Goal: Book appointment/travel/reservation

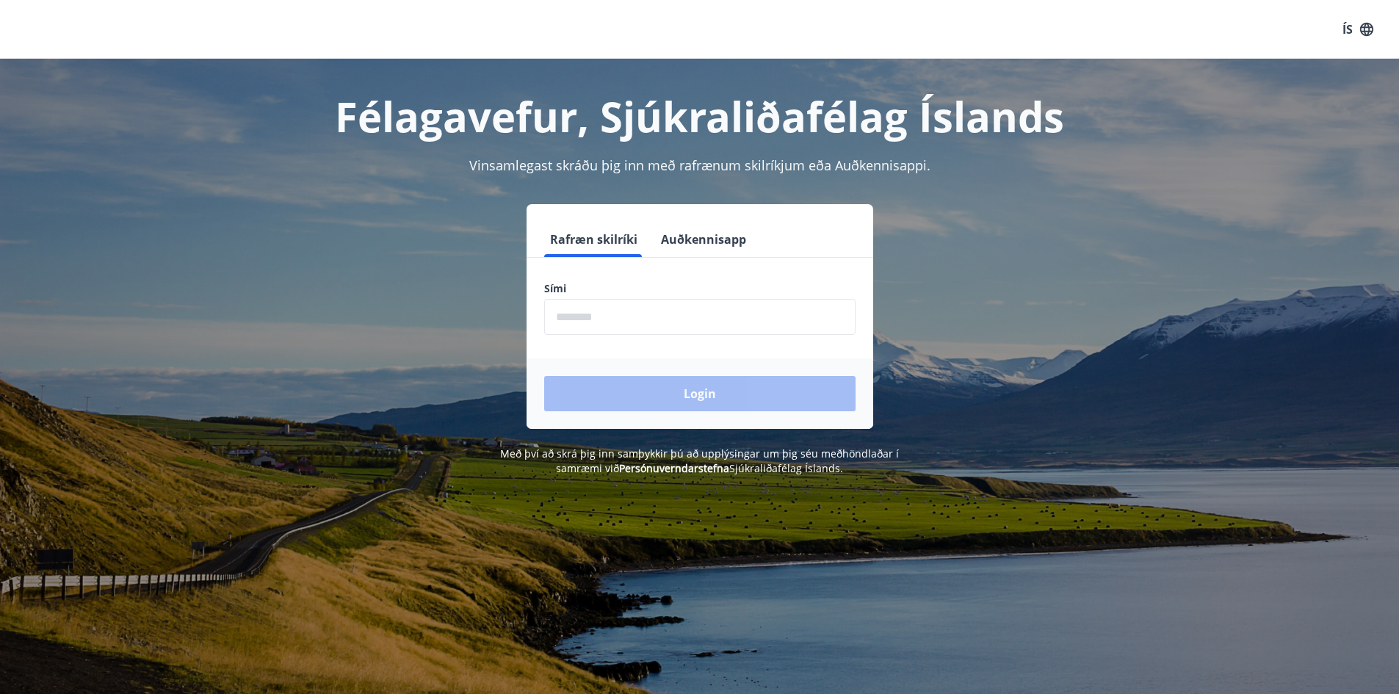
click at [607, 296] on div "Sími ​" at bounding box center [699, 308] width 311 height 54
click at [614, 324] on input "phone" at bounding box center [699, 317] width 311 height 36
type input "********"
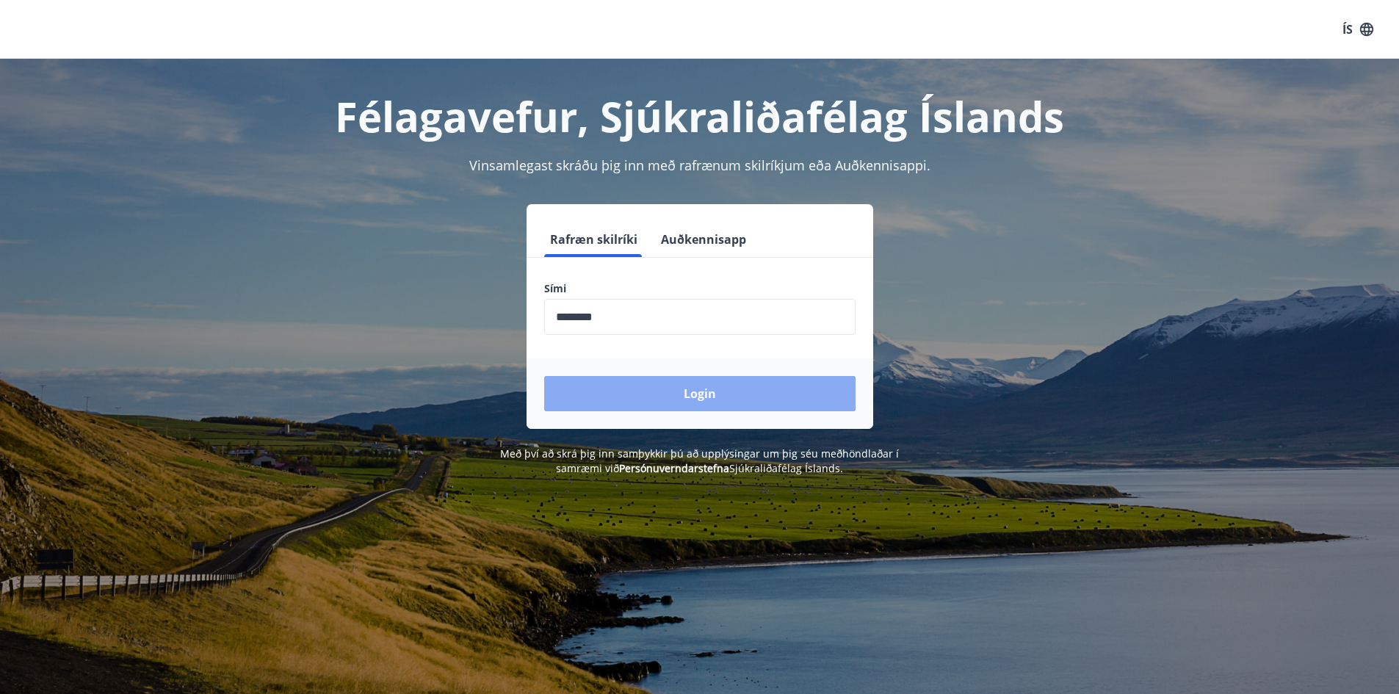
click at [702, 397] on button "Login" at bounding box center [699, 393] width 311 height 35
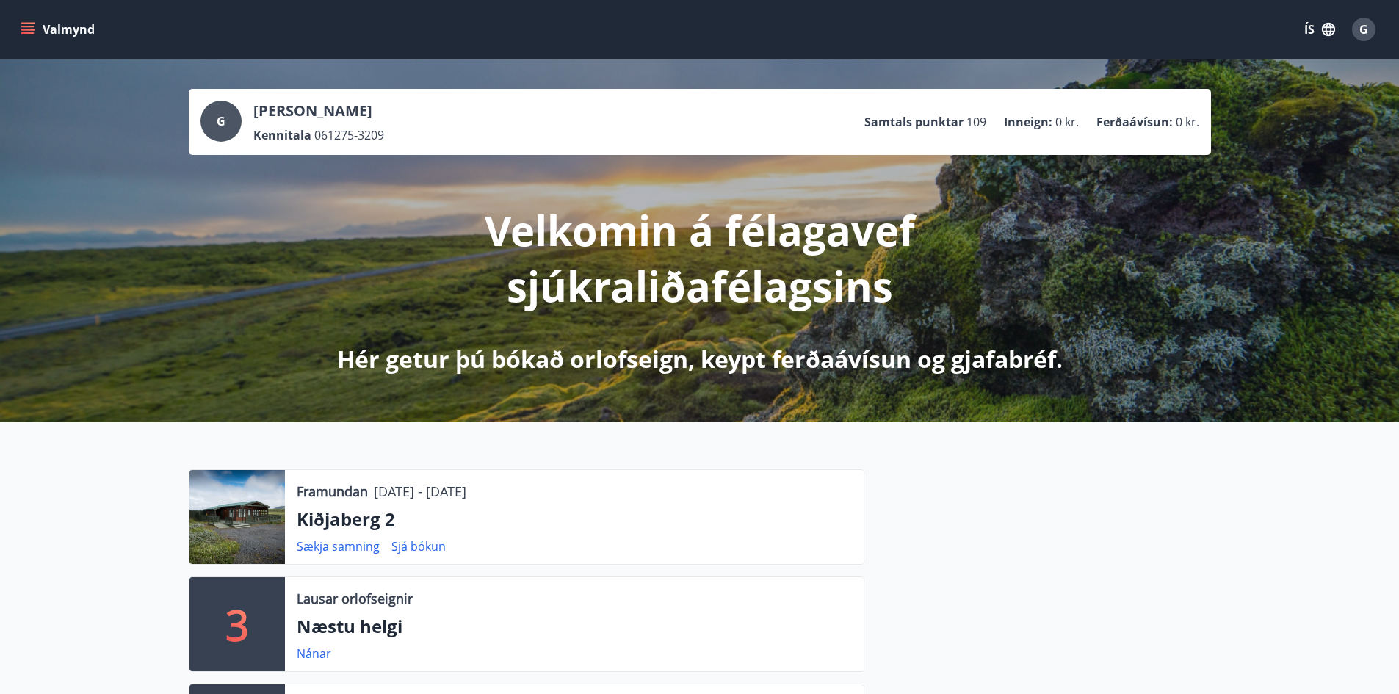
click at [26, 26] on icon "menu" at bounding box center [27, 26] width 13 height 1
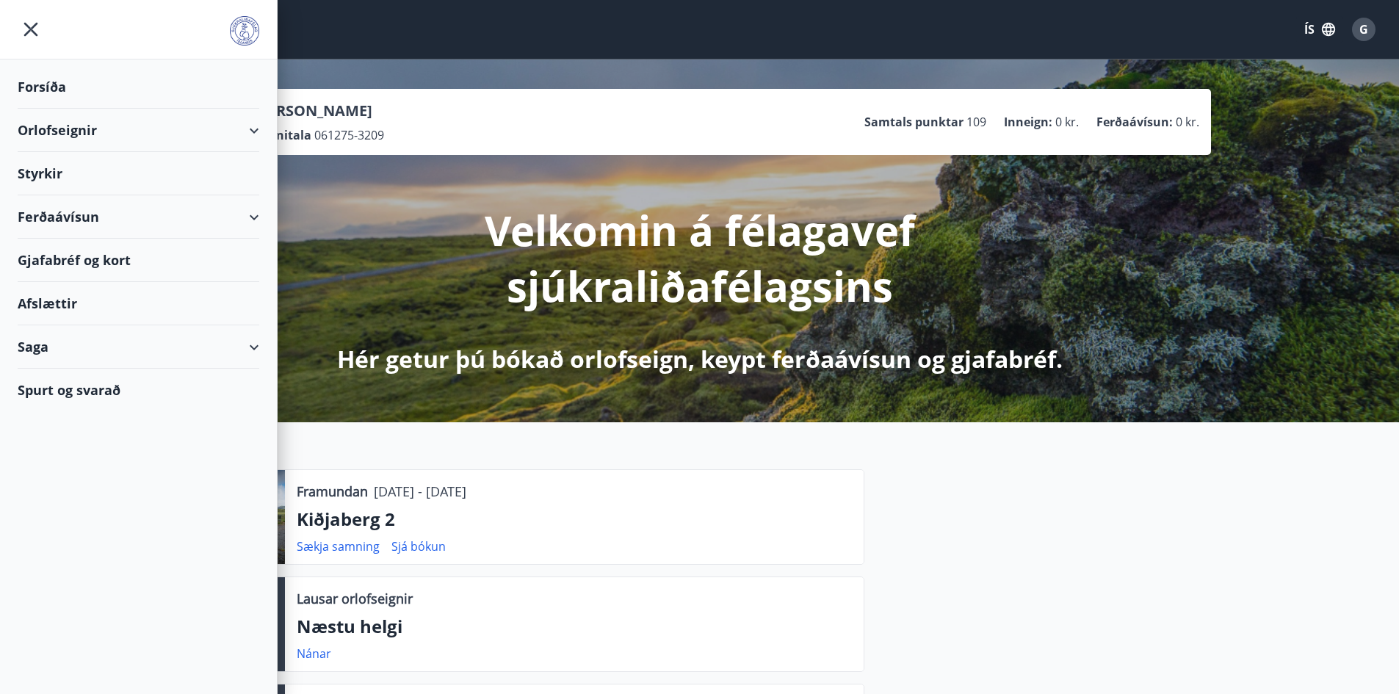
click at [257, 131] on div "Orlofseignir" at bounding box center [139, 130] width 242 height 43
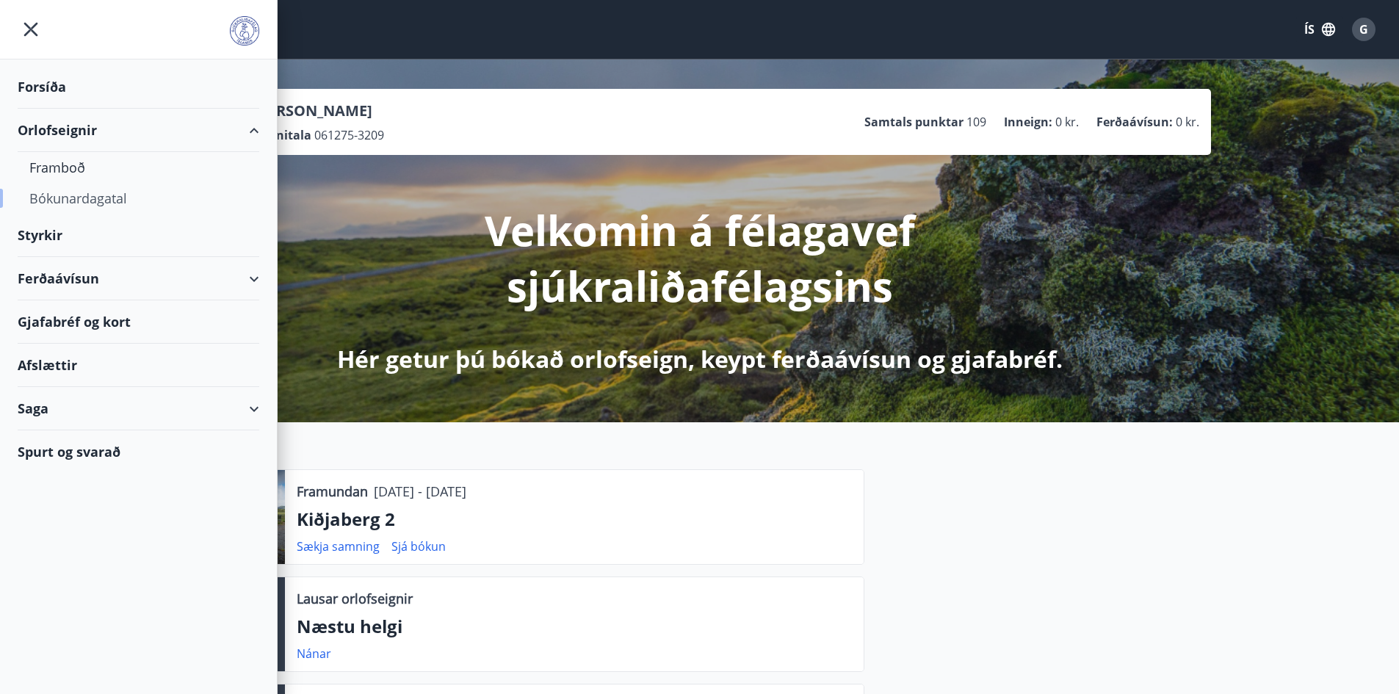
click at [115, 196] on div "Bókunardagatal" at bounding box center [138, 198] width 218 height 31
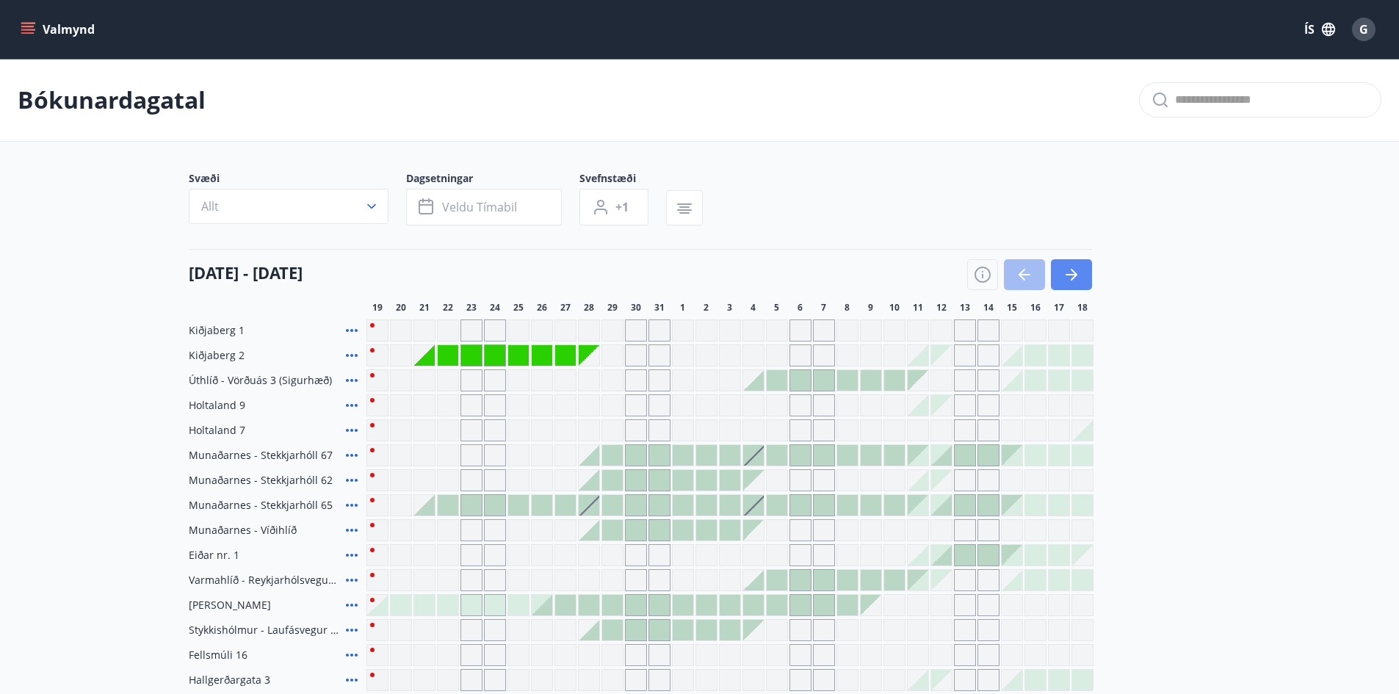
click at [1057, 275] on button "button" at bounding box center [1071, 274] width 41 height 31
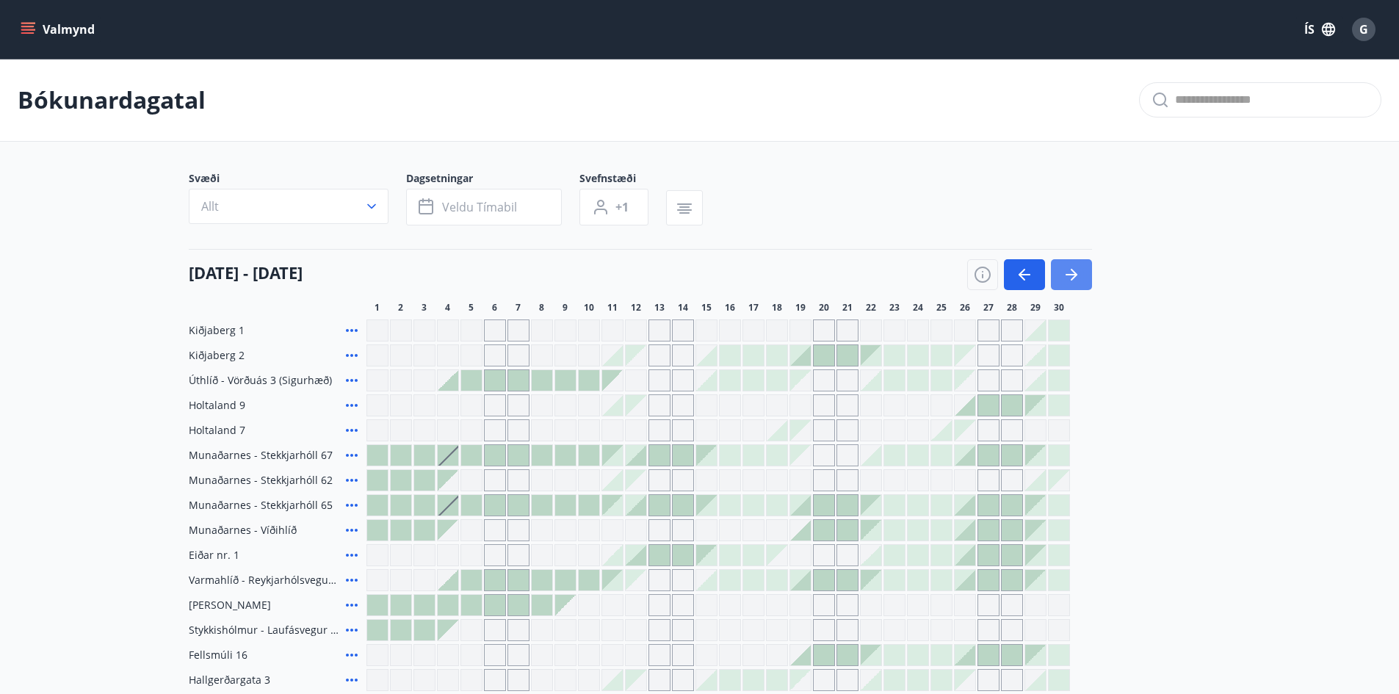
click at [1057, 275] on button "button" at bounding box center [1071, 274] width 41 height 31
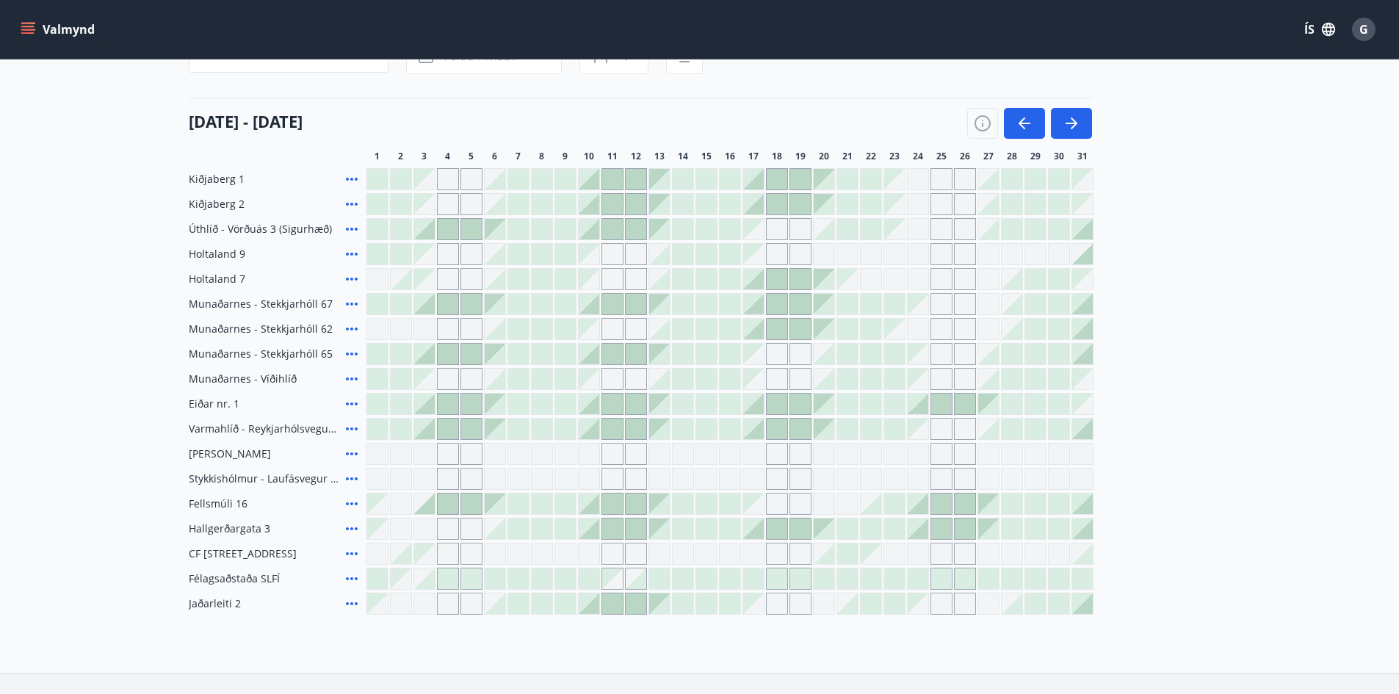
scroll to position [254, 0]
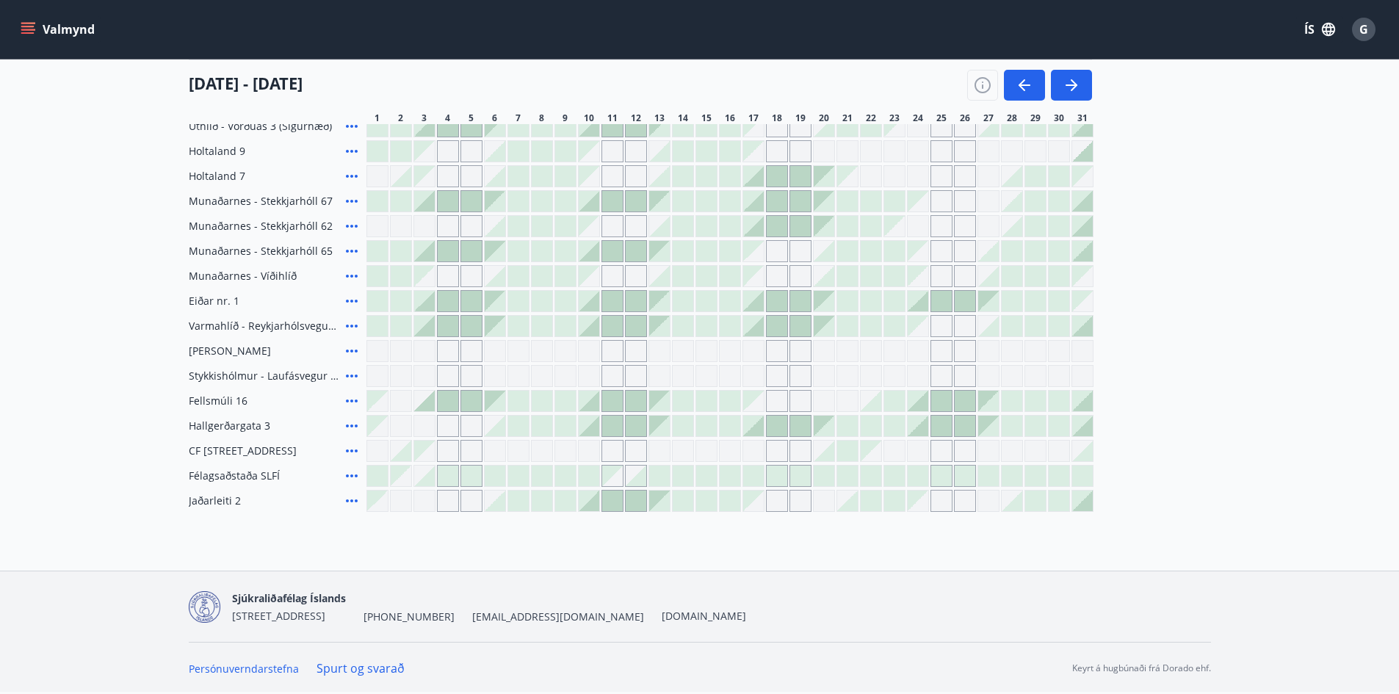
click at [1088, 455] on div at bounding box center [1082, 451] width 21 height 21
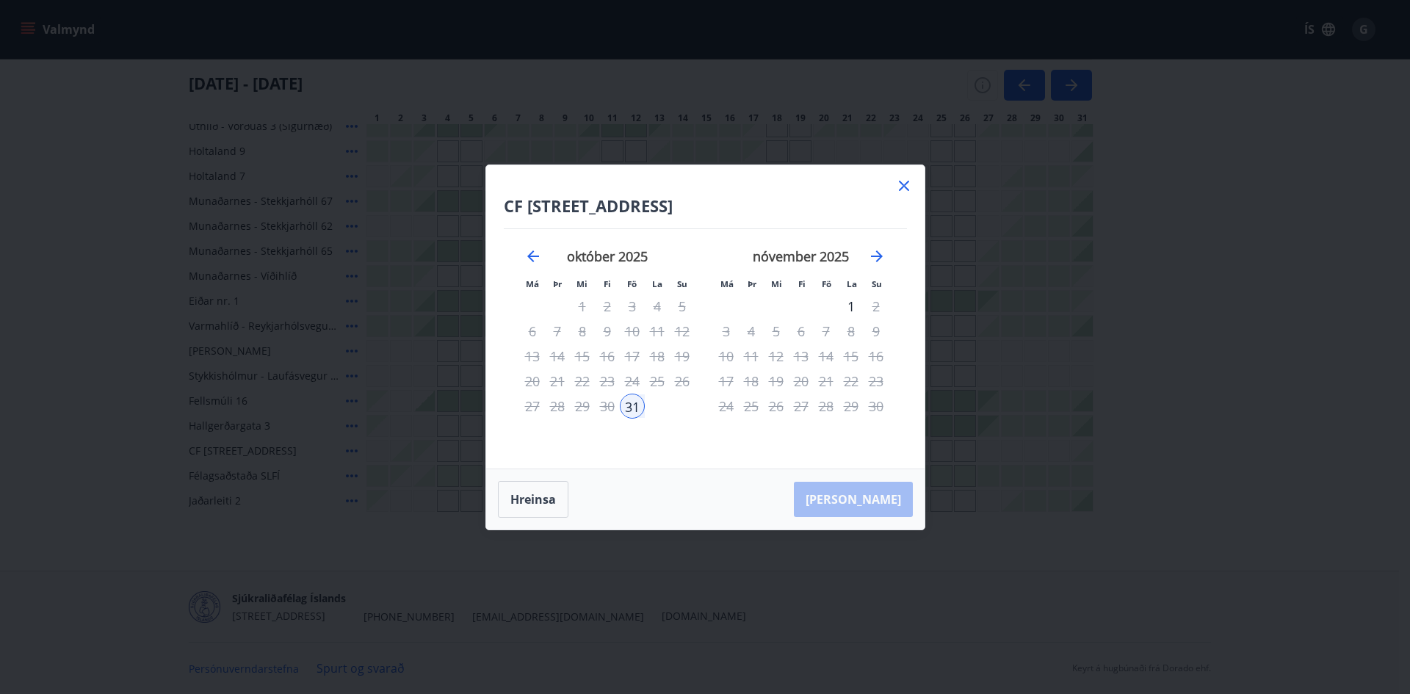
click at [908, 184] on icon at bounding box center [904, 186] width 18 height 18
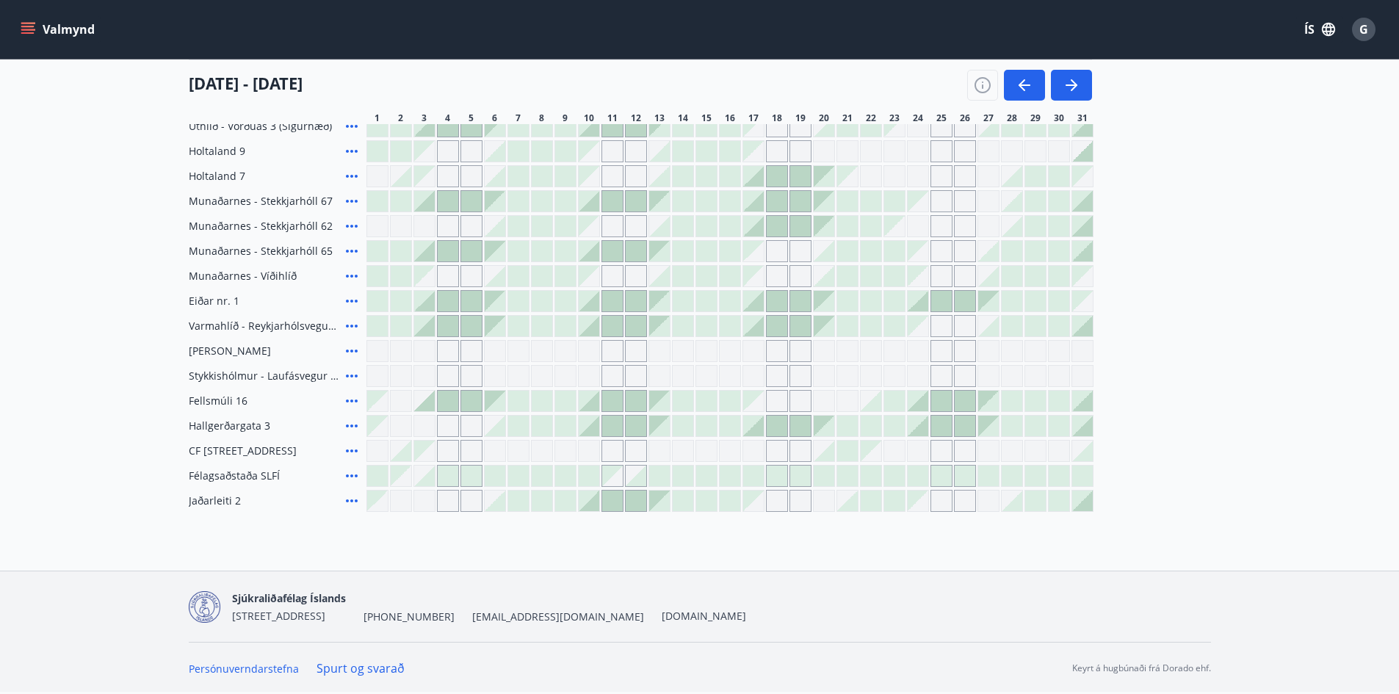
scroll to position [181, 0]
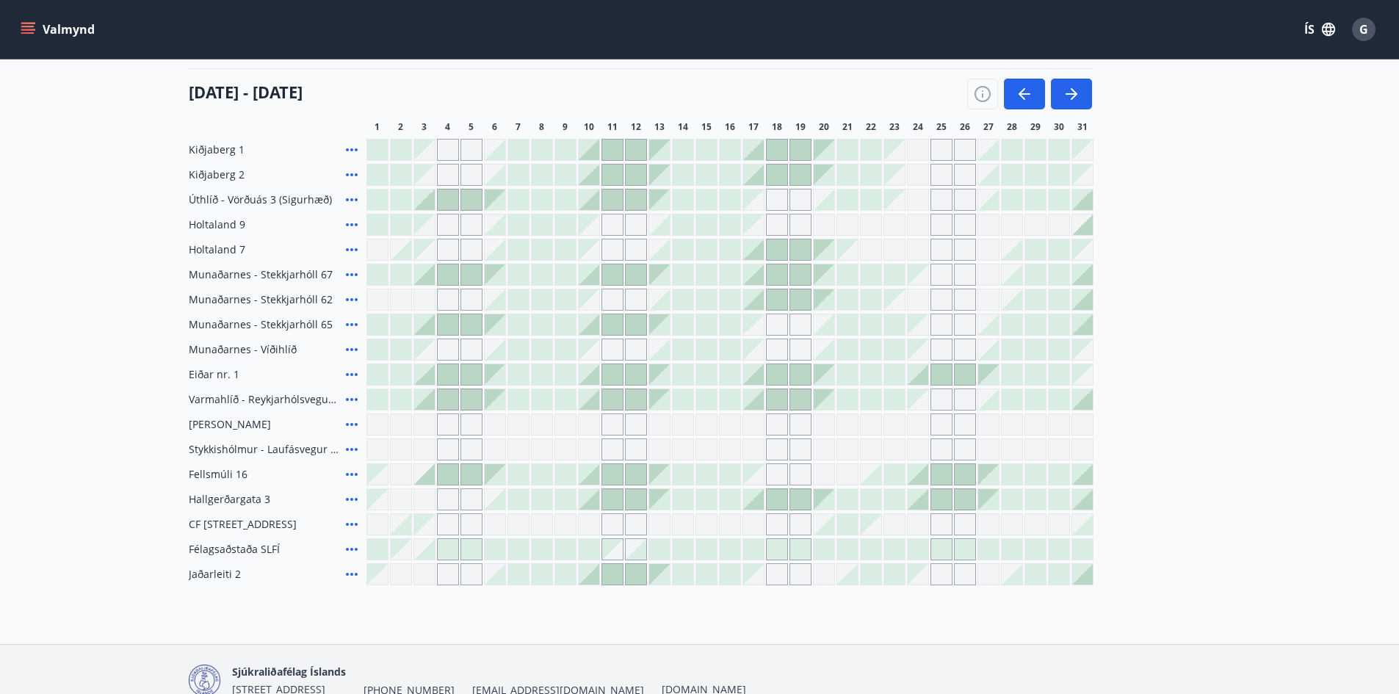
click at [1096, 352] on div "Kiðjaberg 1 Kiðjaberg 2 Úthlíð - Vörðuás 3 (Sigurhæð) Holtaland 9 Holtaland 7 […" at bounding box center [700, 362] width 1022 height 446
click at [1091, 352] on div "Gráir dagar eru ekki bókanlegir" at bounding box center [1082, 349] width 21 height 21
click at [1085, 352] on div "Gráir dagar eru ekki bókanlegir" at bounding box center [1082, 349] width 21 height 21
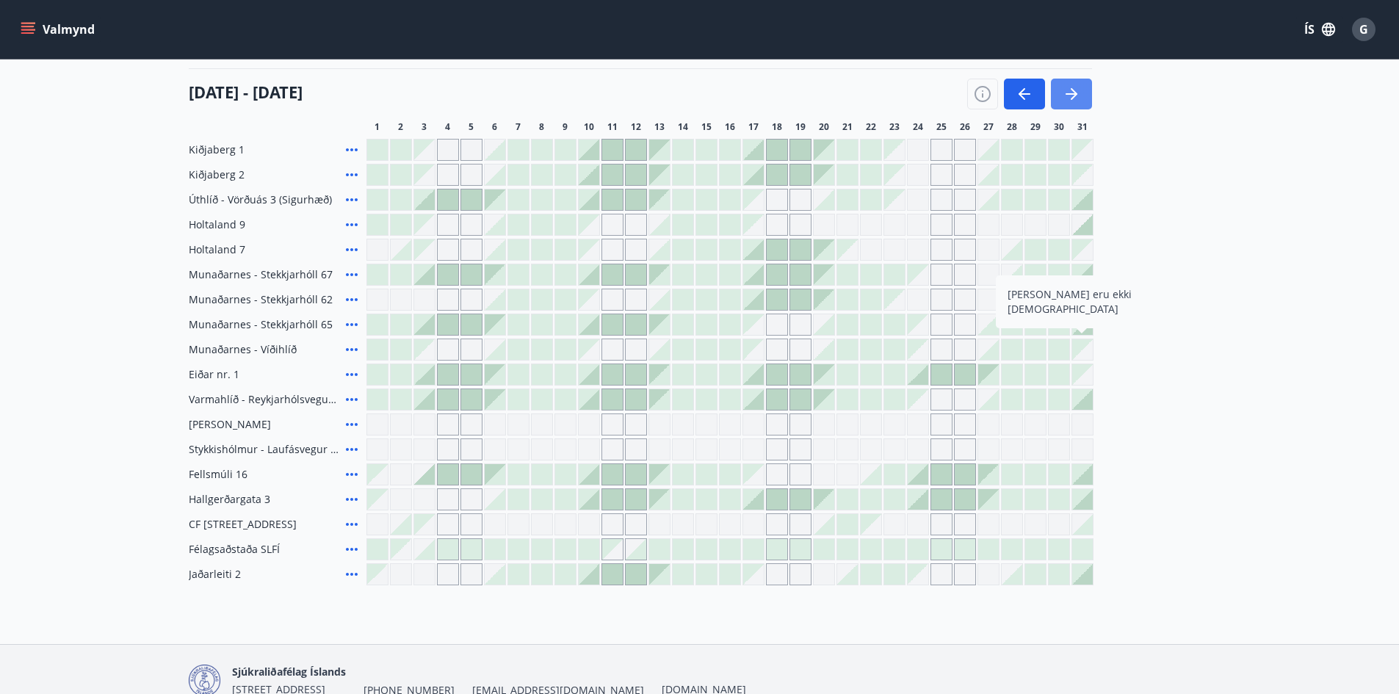
click at [1066, 90] on icon "button" at bounding box center [1072, 94] width 18 height 18
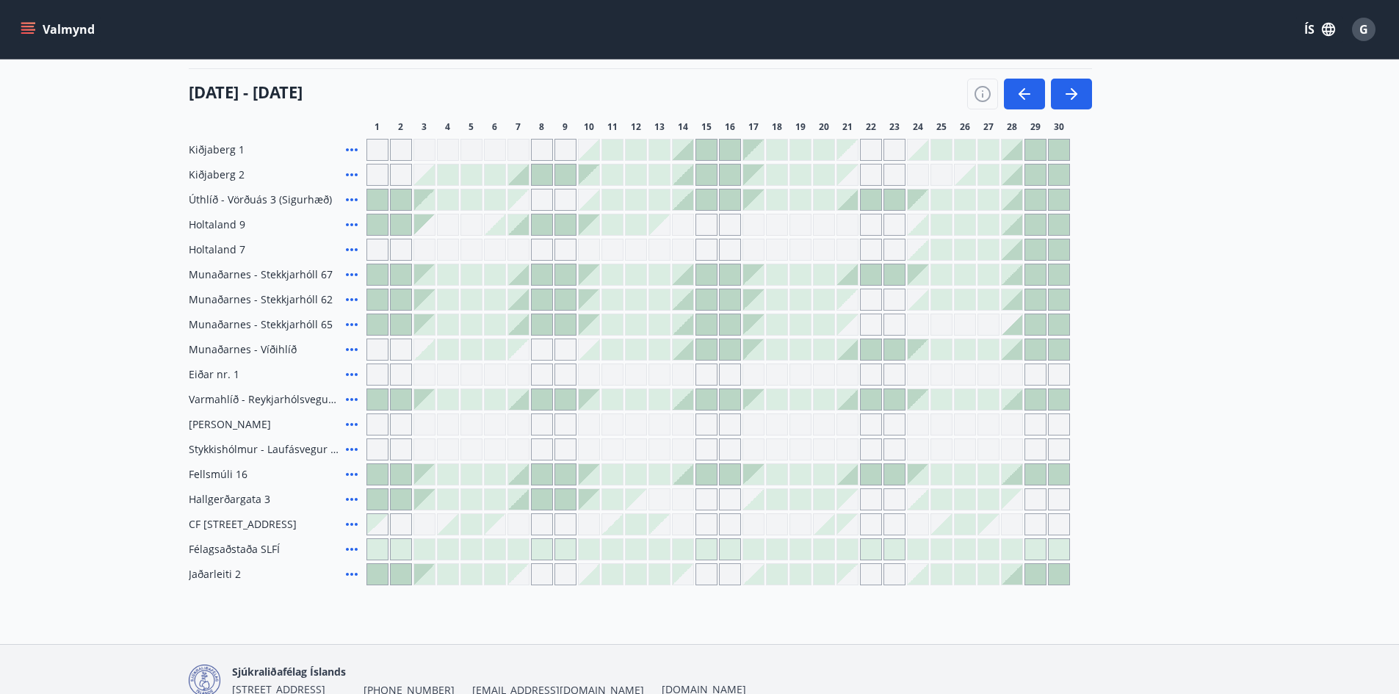
click at [368, 347] on div "Gráir dagar eru ekki bókanlegir" at bounding box center [377, 350] width 22 height 22
click at [406, 345] on div "Gráir dagar eru ekki bókanlegir" at bounding box center [401, 350] width 22 height 22
click at [1013, 98] on button "button" at bounding box center [1024, 94] width 41 height 31
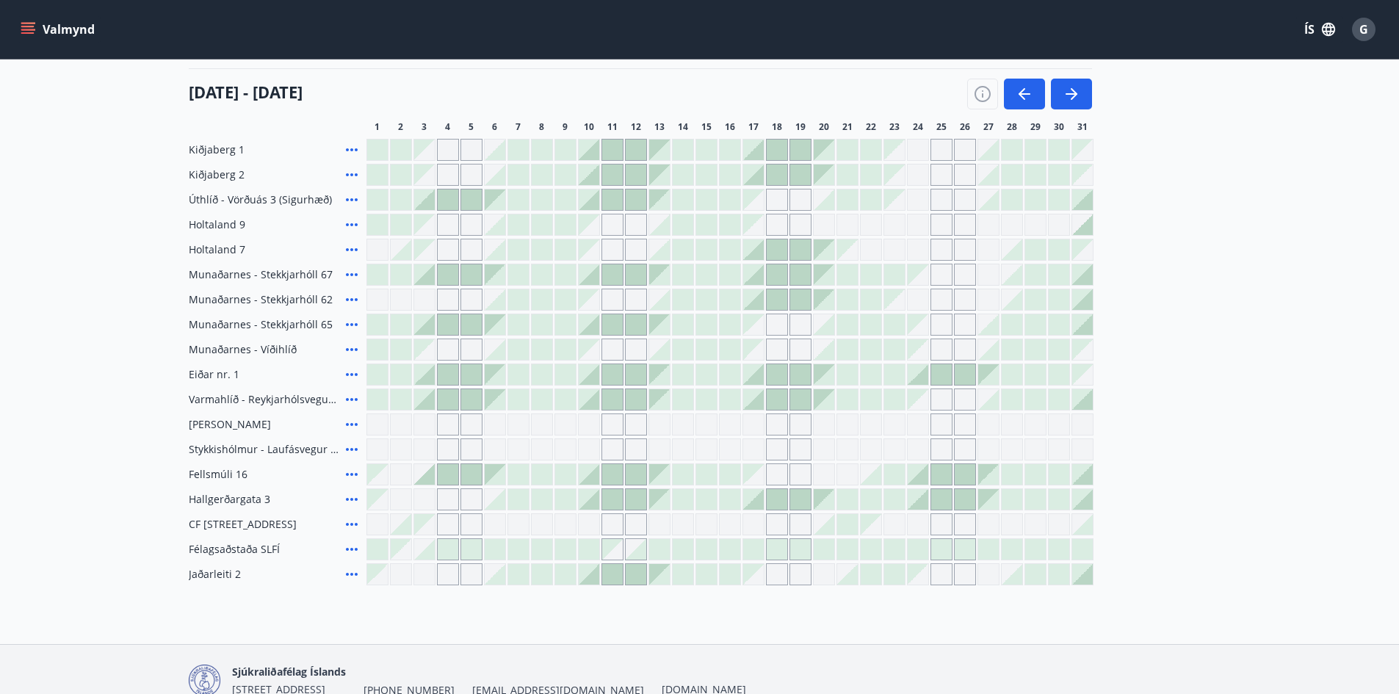
click at [1090, 331] on div at bounding box center [1082, 324] width 21 height 21
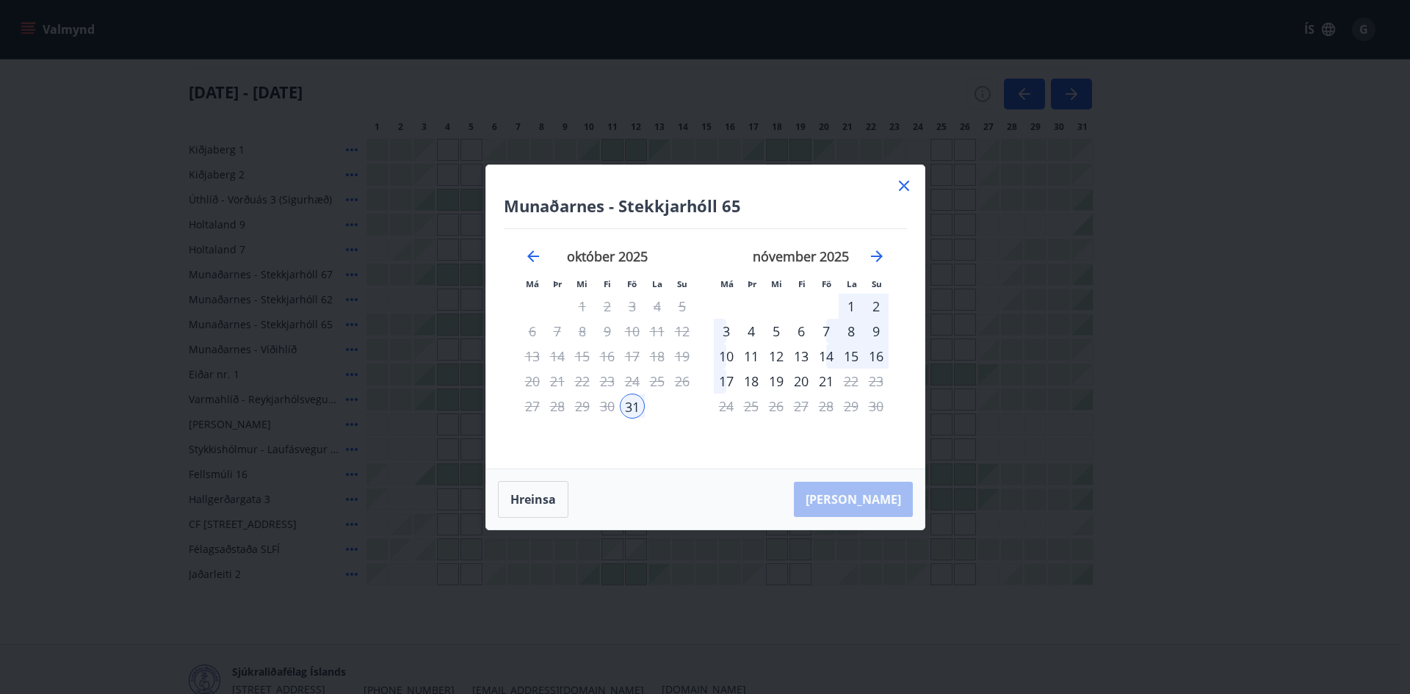
click at [905, 189] on icon at bounding box center [904, 186] width 18 height 18
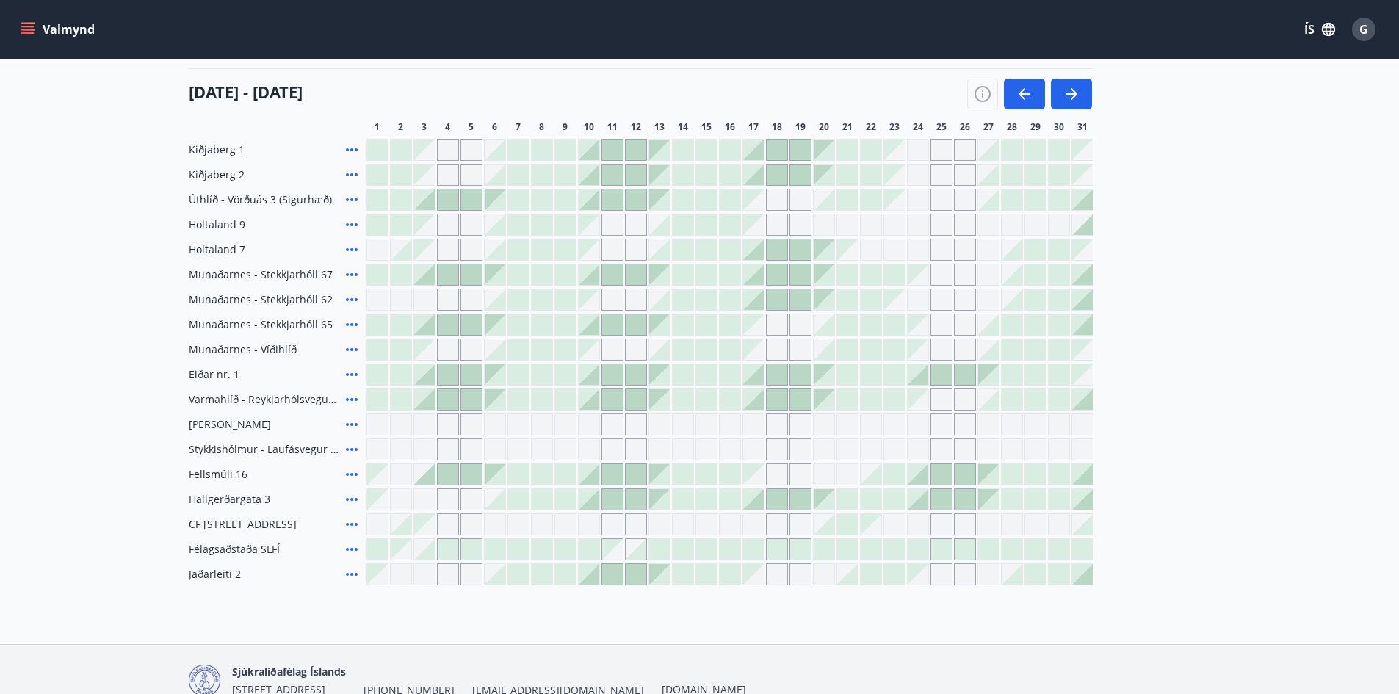
click at [1087, 328] on div at bounding box center [1082, 324] width 21 height 21
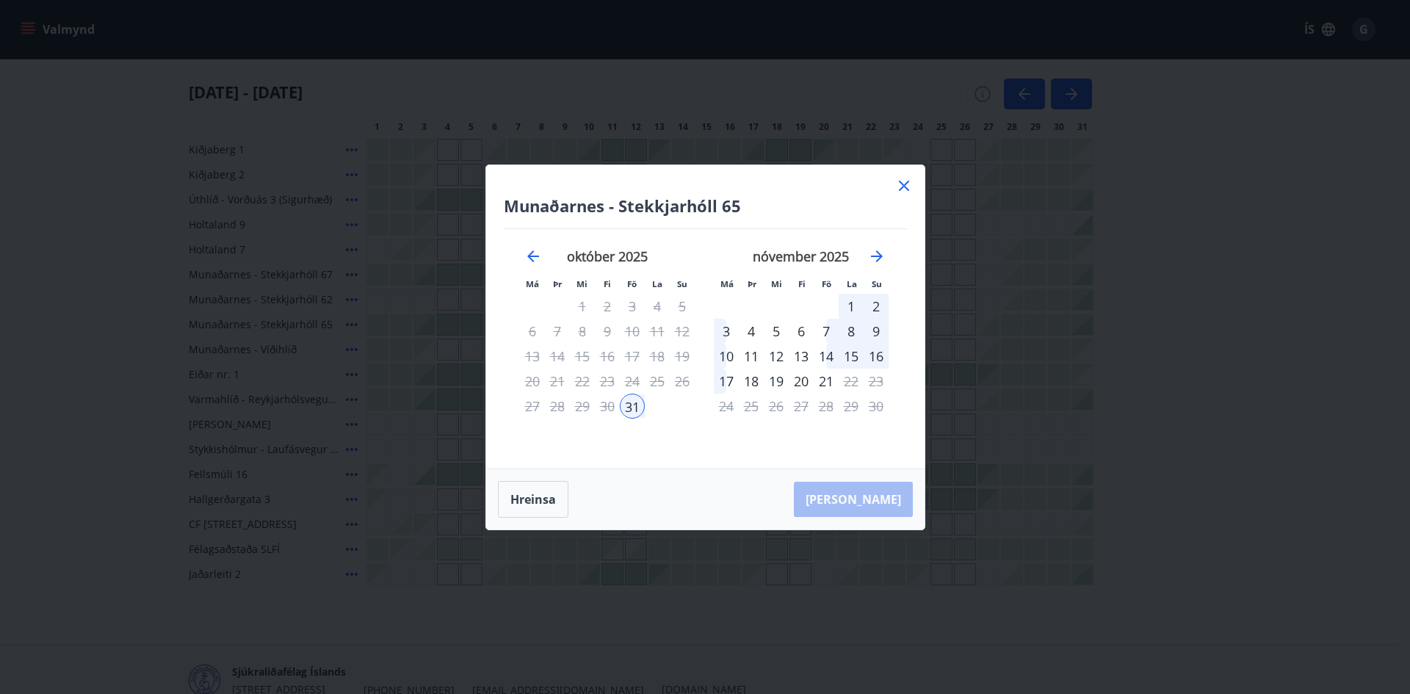
click at [900, 186] on icon at bounding box center [904, 186] width 18 height 18
